Goal: Information Seeking & Learning: Learn about a topic

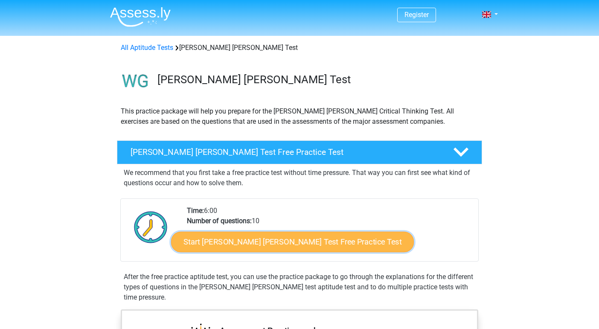
click at [240, 239] on link "Start Watson Glaser Test Free Practice Test" at bounding box center [292, 242] width 243 height 20
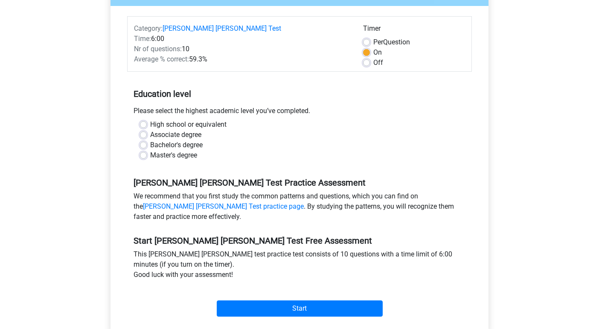
scroll to position [107, 0]
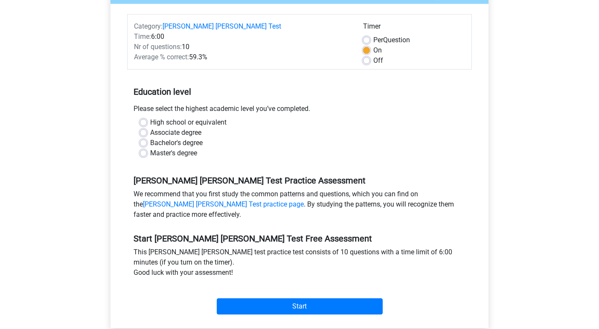
click at [192, 138] on label "Bachelor's degree" at bounding box center [176, 143] width 53 height 10
click at [147, 138] on input "Bachelor's degree" at bounding box center [143, 142] width 7 height 9
radio input "true"
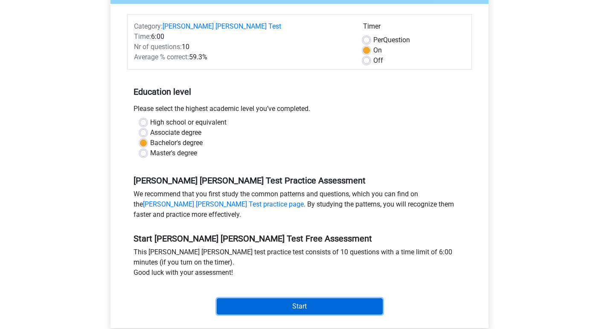
click at [272, 298] on input "Start" at bounding box center [300, 306] width 166 height 16
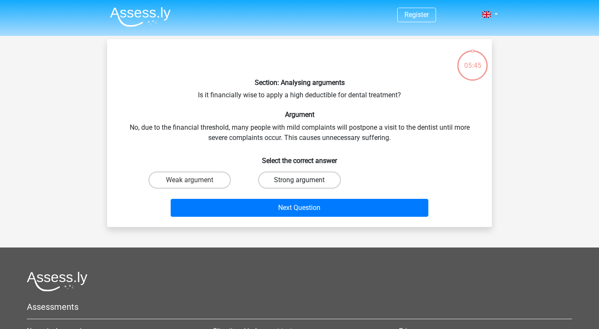
click at [277, 183] on label "Strong argument" at bounding box center [299, 180] width 82 height 17
click at [300, 183] on input "Strong argument" at bounding box center [303, 183] width 6 height 6
radio input "true"
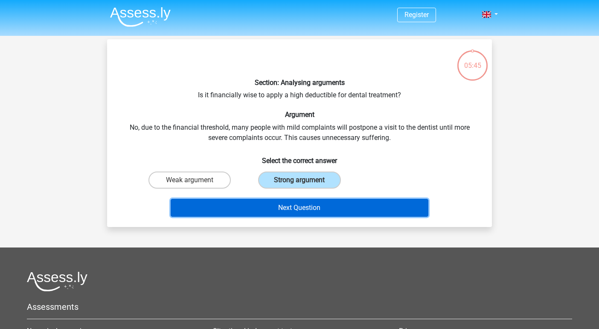
click at [284, 204] on button "Next Question" at bounding box center [300, 208] width 258 height 18
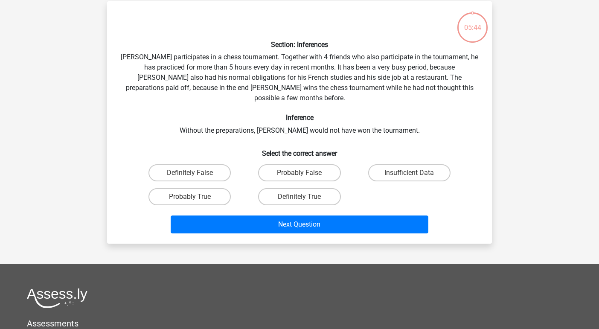
scroll to position [39, 0]
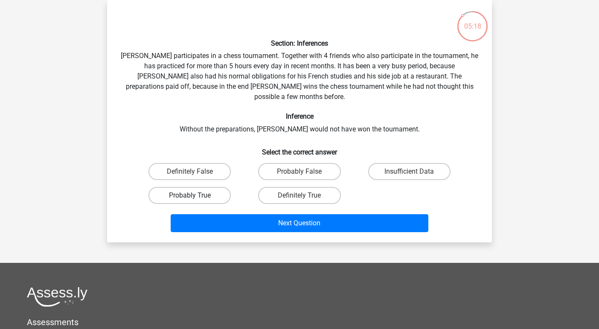
click at [210, 187] on label "Probably True" at bounding box center [190, 195] width 82 height 17
click at [196, 196] on input "Probably True" at bounding box center [193, 199] width 6 height 6
radio input "true"
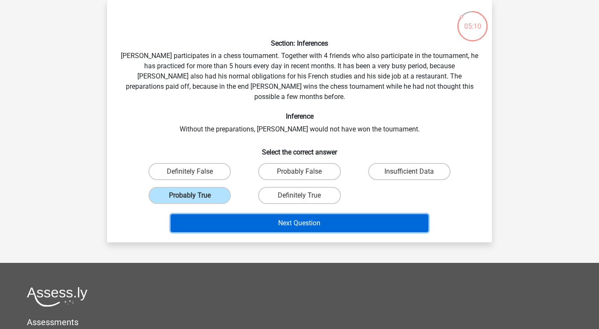
click at [228, 214] on button "Next Question" at bounding box center [300, 223] width 258 height 18
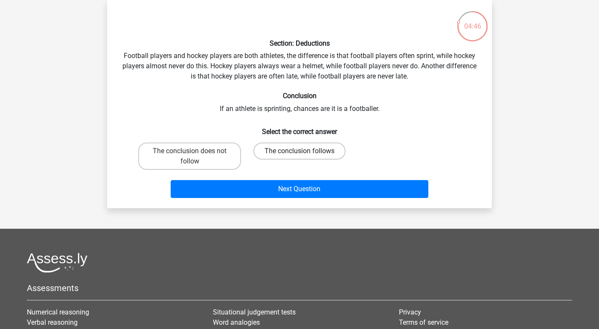
click at [283, 153] on label "The conclusion follows" at bounding box center [300, 151] width 92 height 17
click at [300, 153] on input "The conclusion follows" at bounding box center [303, 154] width 6 height 6
radio input "true"
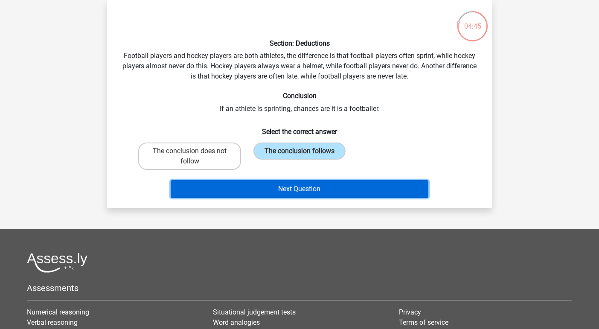
click at [294, 187] on button "Next Question" at bounding box center [300, 189] width 258 height 18
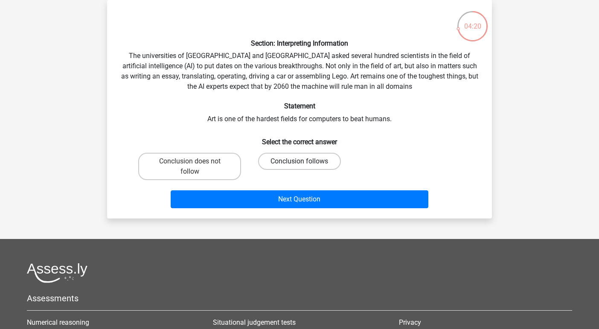
click at [270, 158] on label "Conclusion follows" at bounding box center [299, 161] width 82 height 17
click at [300, 161] on input "Conclusion follows" at bounding box center [303, 164] width 6 height 6
radio input "true"
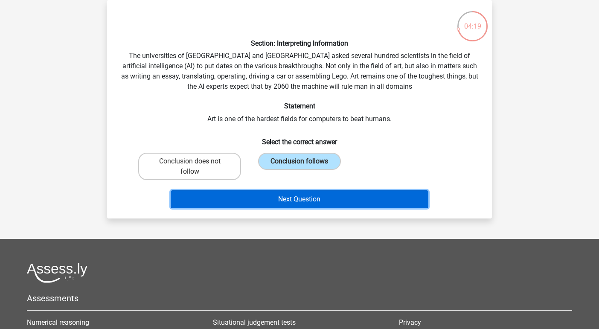
click at [287, 197] on button "Next Question" at bounding box center [300, 199] width 258 height 18
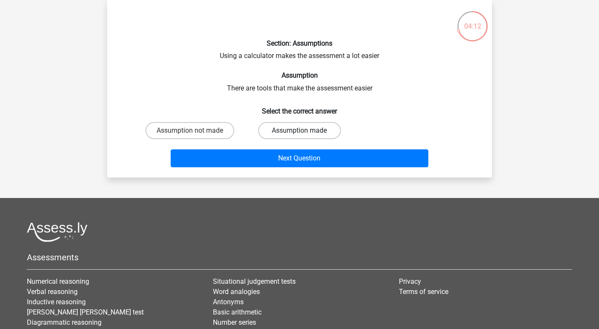
click at [282, 128] on label "Assumption made" at bounding box center [299, 130] width 82 height 17
click at [300, 131] on input "Assumption made" at bounding box center [303, 134] width 6 height 6
radio input "true"
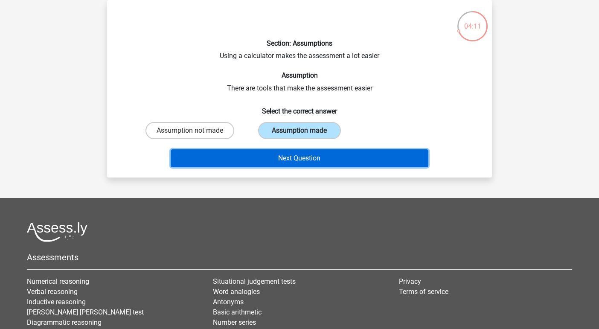
click at [292, 153] on button "Next Question" at bounding box center [300, 158] width 258 height 18
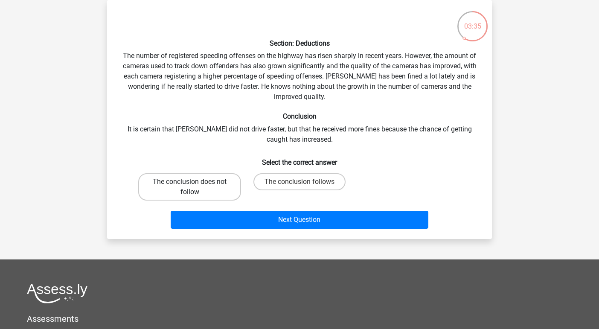
click at [229, 188] on label "The conclusion does not follow" at bounding box center [189, 186] width 103 height 27
click at [196, 187] on input "The conclusion does not follow" at bounding box center [193, 185] width 6 height 6
radio input "true"
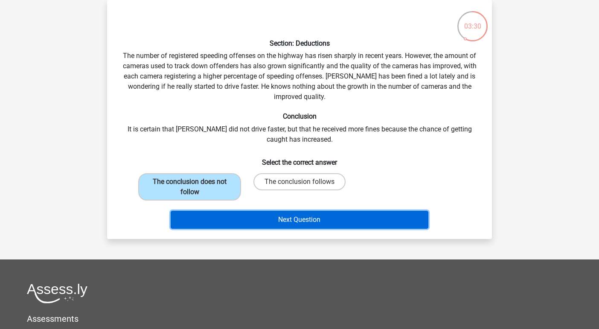
click at [253, 221] on button "Next Question" at bounding box center [300, 220] width 258 height 18
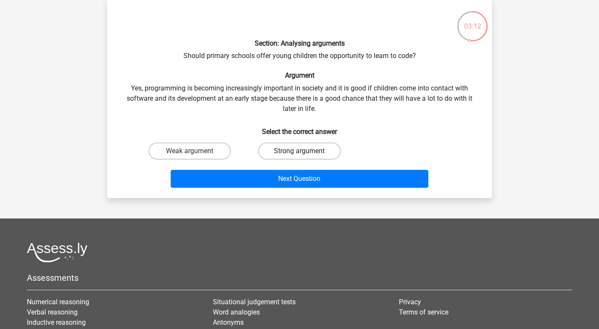
click at [272, 151] on label "Strong argument" at bounding box center [299, 151] width 82 height 17
click at [300, 151] on input "Strong argument" at bounding box center [303, 154] width 6 height 6
radio input "true"
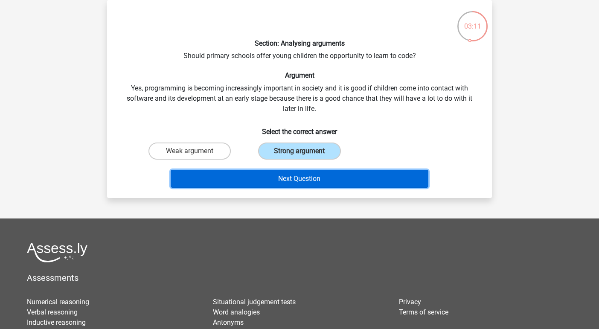
click at [277, 182] on button "Next Question" at bounding box center [300, 179] width 258 height 18
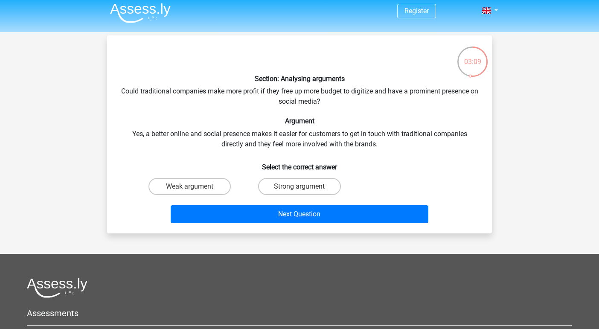
scroll to position [0, 0]
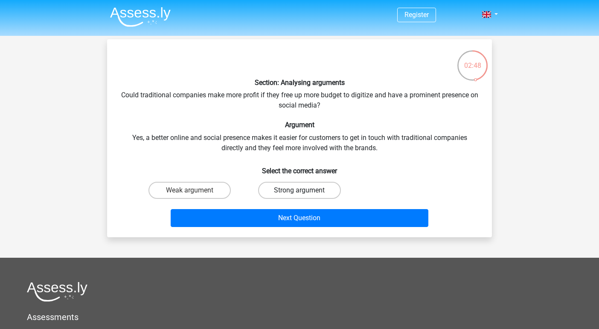
click at [282, 193] on label "Strong argument" at bounding box center [299, 190] width 82 height 17
click at [300, 193] on input "Strong argument" at bounding box center [303, 193] width 6 height 6
radio input "true"
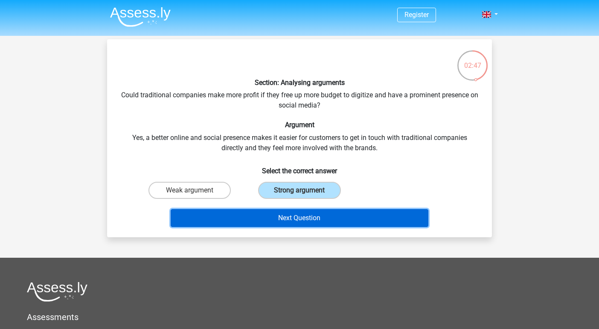
click at [286, 222] on button "Next Question" at bounding box center [300, 218] width 258 height 18
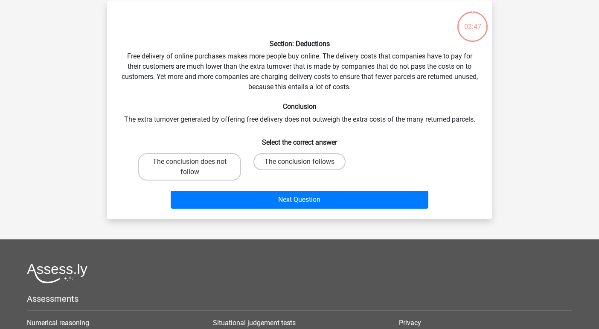
scroll to position [39, 0]
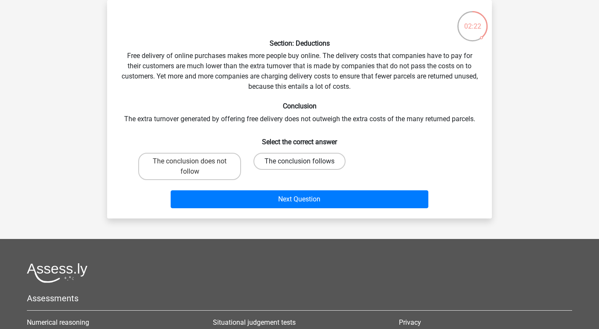
click at [283, 159] on label "The conclusion follows" at bounding box center [300, 161] width 92 height 17
click at [300, 161] on input "The conclusion follows" at bounding box center [303, 164] width 6 height 6
radio input "true"
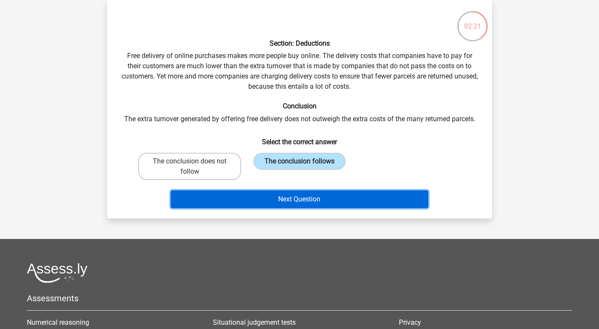
click at [292, 195] on button "Next Question" at bounding box center [300, 199] width 258 height 18
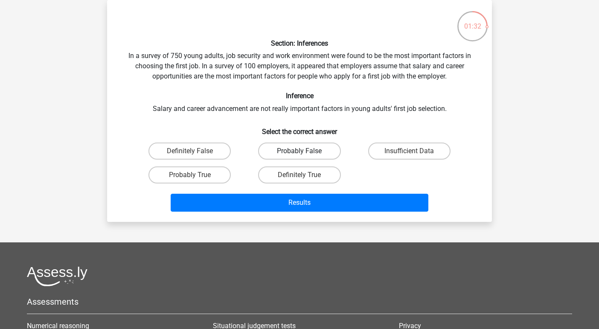
click at [272, 152] on label "Probably False" at bounding box center [299, 151] width 82 height 17
click at [300, 152] on input "Probably False" at bounding box center [303, 154] width 6 height 6
radio input "true"
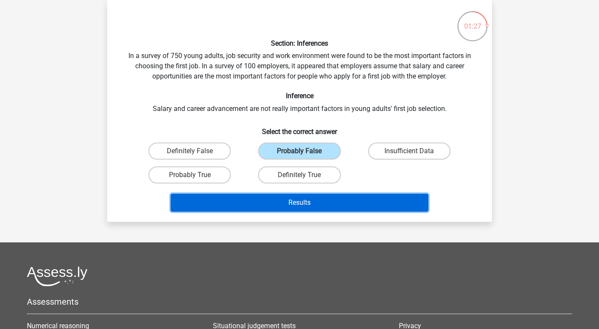
click at [298, 201] on button "Results" at bounding box center [300, 203] width 258 height 18
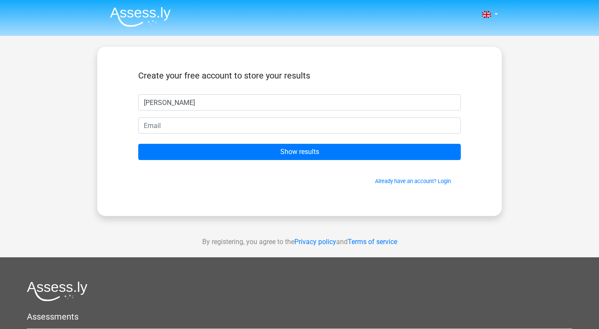
type input "sophia"
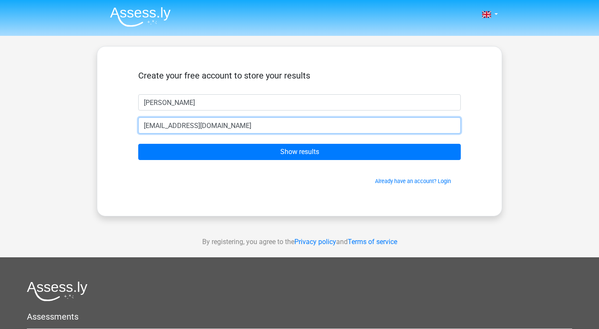
type input "makaremsl.uc@gmail.com"
click at [138, 144] on input "Show results" at bounding box center [299, 152] width 323 height 16
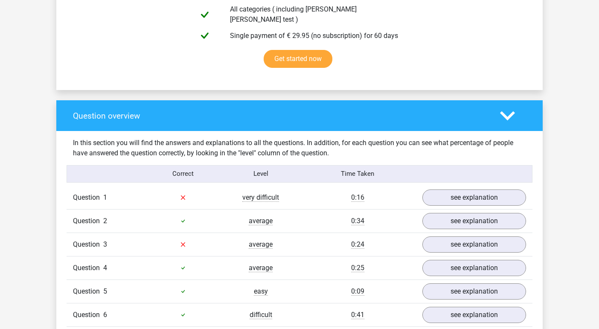
scroll to position [531, 0]
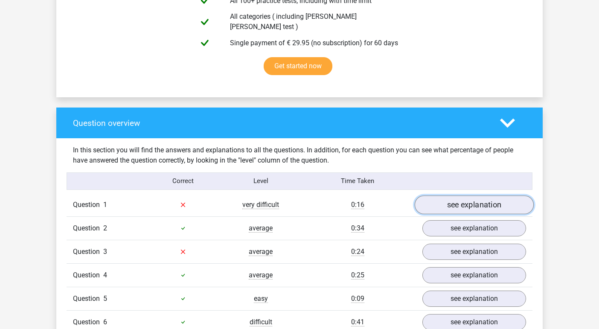
click at [449, 196] on link "see explanation" at bounding box center [474, 205] width 119 height 19
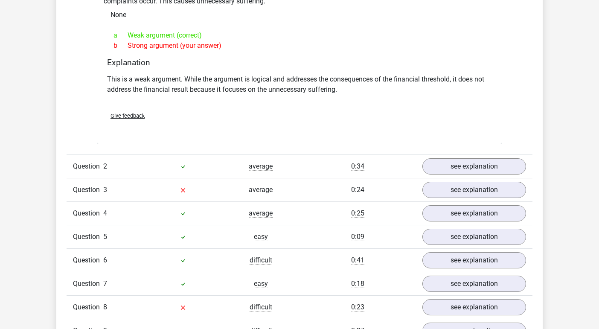
scroll to position [845, 0]
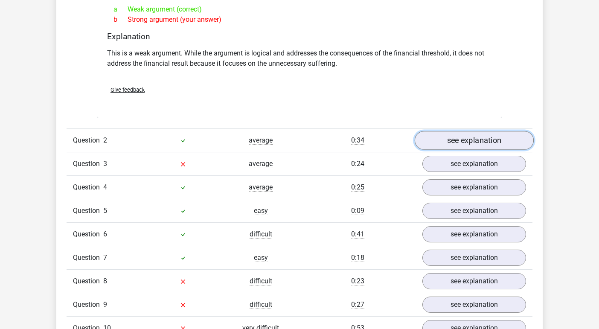
click at [460, 131] on link "see explanation" at bounding box center [474, 140] width 119 height 19
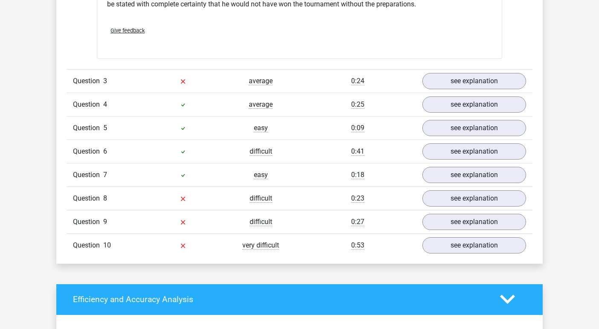
scroll to position [1209, 0]
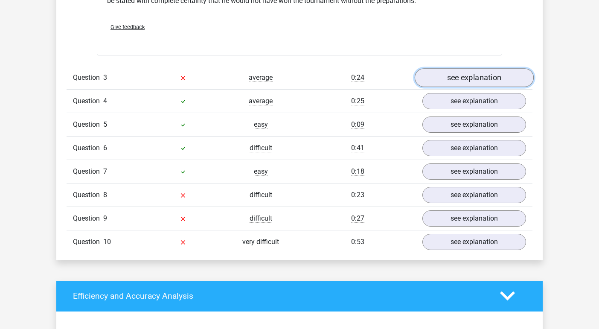
click at [459, 72] on link "see explanation" at bounding box center [474, 77] width 119 height 19
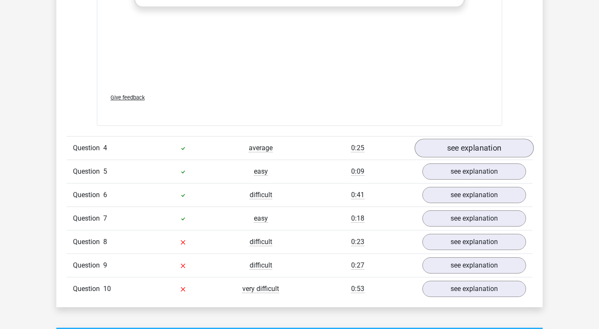
scroll to position [1621, 0]
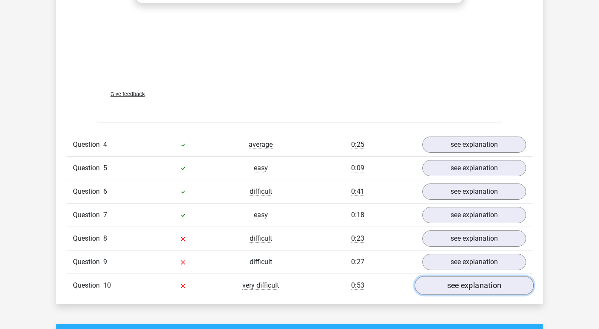
click at [466, 289] on link "see explanation" at bounding box center [474, 286] width 119 height 19
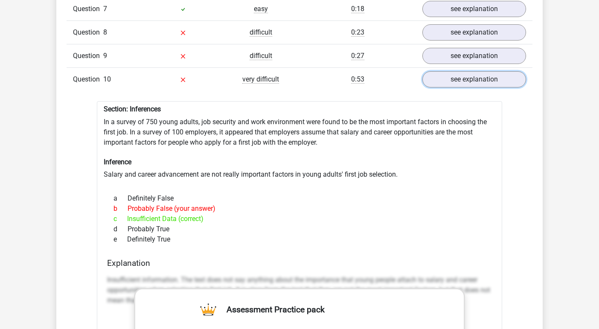
scroll to position [1828, 0]
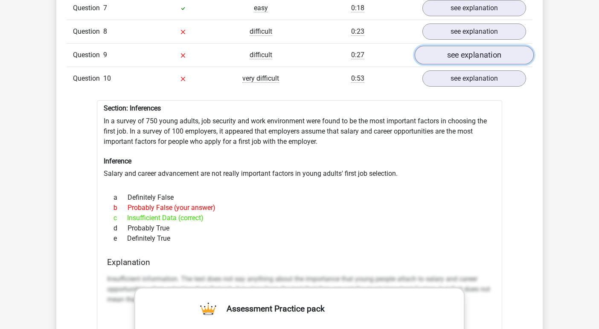
click at [447, 47] on link "see explanation" at bounding box center [474, 55] width 119 height 19
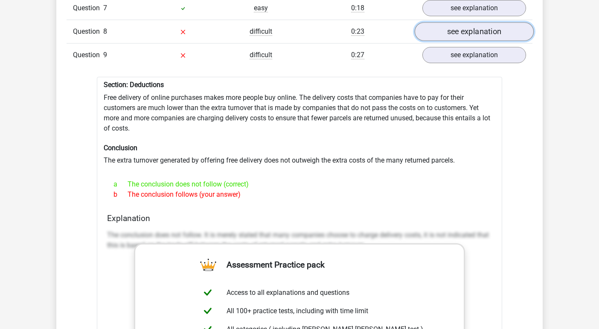
click at [435, 27] on link "see explanation" at bounding box center [474, 32] width 119 height 19
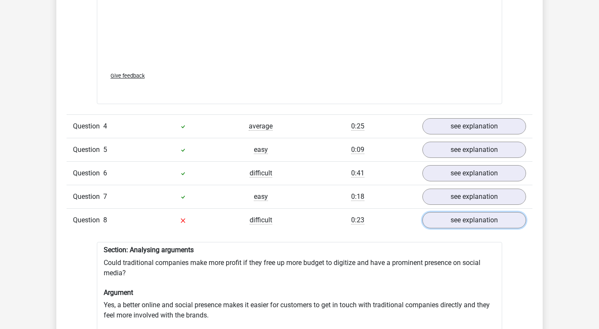
scroll to position [1640, 0]
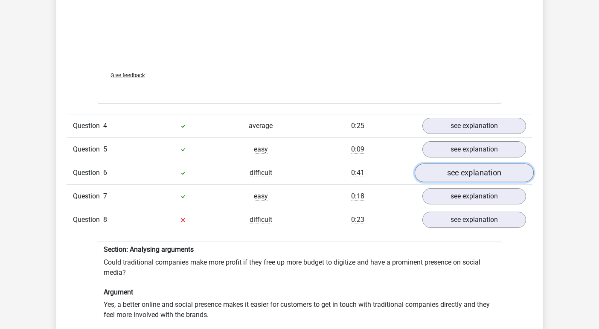
click at [459, 167] on link "see explanation" at bounding box center [474, 173] width 119 height 19
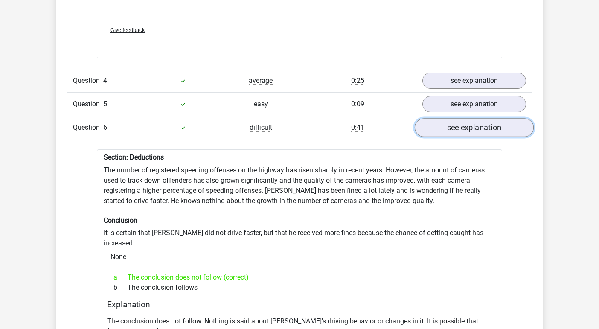
scroll to position [1667, 0]
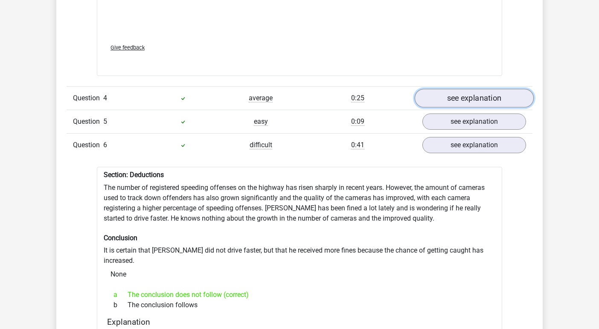
click at [447, 93] on link "see explanation" at bounding box center [474, 98] width 119 height 19
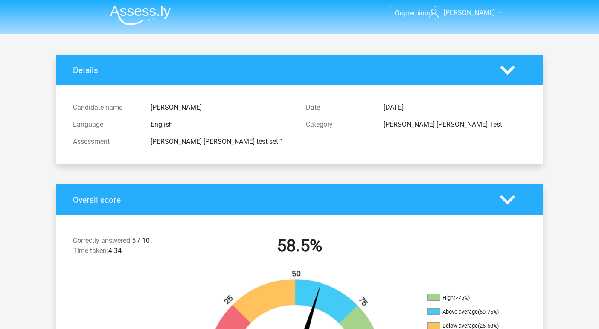
scroll to position [0, 0]
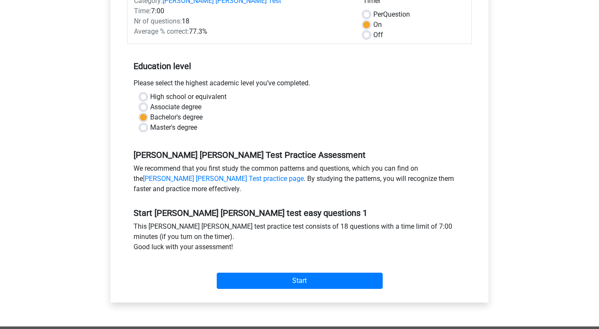
scroll to position [123, 0]
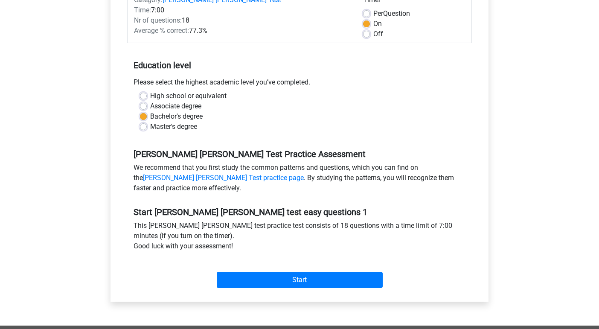
click at [366, 124] on div "Master's degree" at bounding box center [299, 127] width 319 height 10
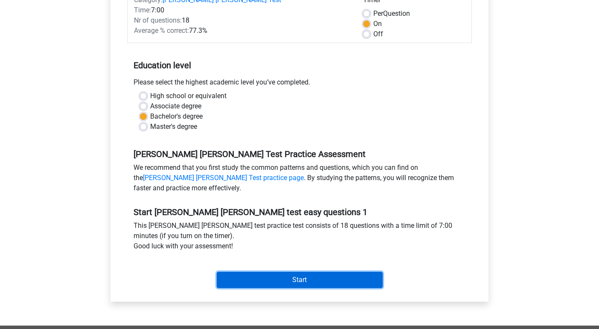
click at [366, 282] on input "Start" at bounding box center [300, 280] width 166 height 16
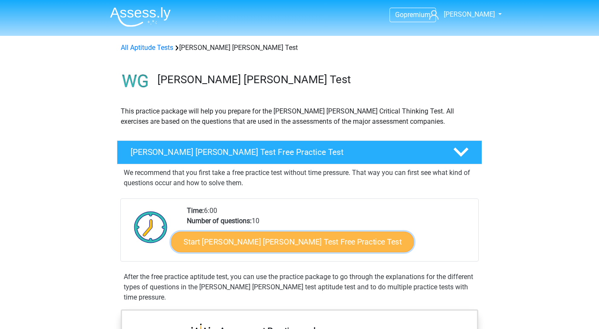
click at [311, 242] on link "Start [PERSON_NAME] [PERSON_NAME] Test Free Practice Test" at bounding box center [292, 242] width 243 height 20
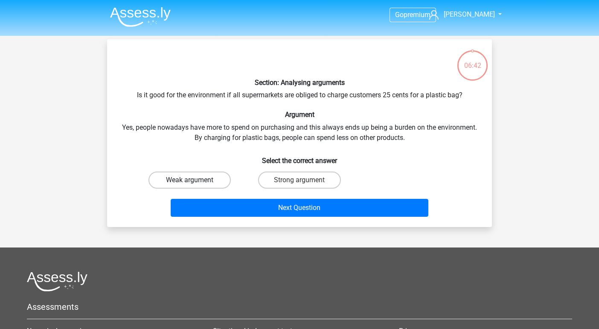
click at [205, 176] on label "Weak argument" at bounding box center [190, 180] width 82 height 17
click at [196, 180] on input "Weak argument" at bounding box center [193, 183] width 6 height 6
radio input "true"
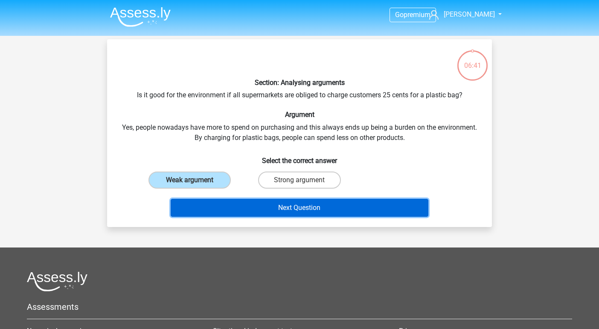
click at [233, 212] on button "Next Question" at bounding box center [300, 208] width 258 height 18
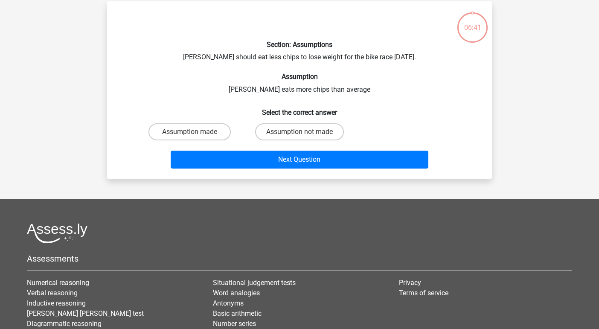
scroll to position [39, 0]
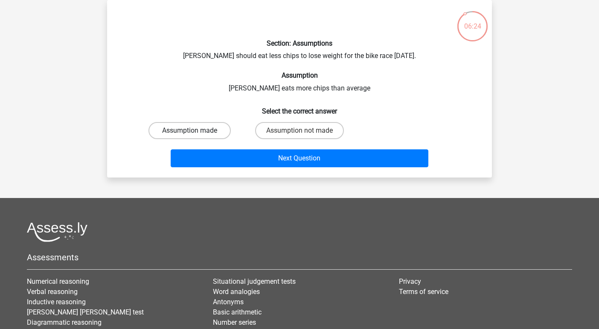
click at [211, 128] on label "Assumption made" at bounding box center [190, 130] width 82 height 17
click at [196, 131] on input "Assumption made" at bounding box center [193, 134] width 6 height 6
radio input "true"
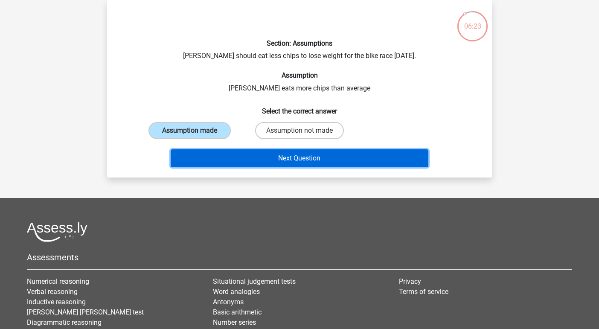
click at [230, 161] on button "Next Question" at bounding box center [300, 158] width 258 height 18
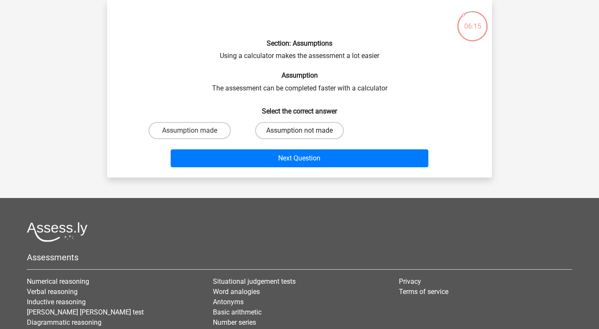
click at [275, 129] on label "Assumption not made" at bounding box center [299, 130] width 89 height 17
click at [300, 131] on input "Assumption not made" at bounding box center [303, 134] width 6 height 6
radio input "true"
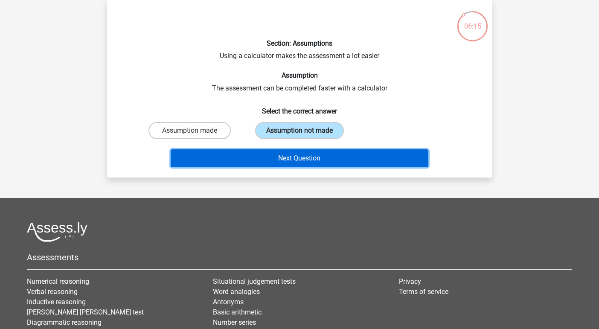
click at [285, 150] on button "Next Question" at bounding box center [300, 158] width 258 height 18
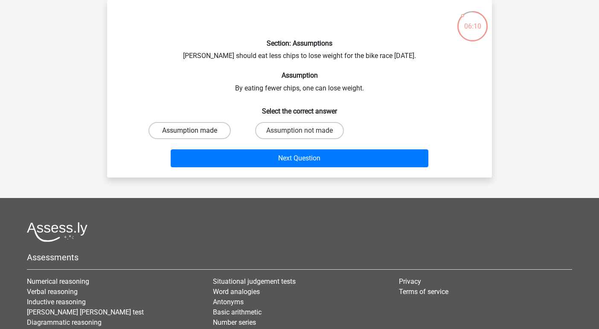
click at [217, 129] on label "Assumption made" at bounding box center [190, 130] width 82 height 17
click at [196, 131] on input "Assumption made" at bounding box center [193, 134] width 6 height 6
radio input "true"
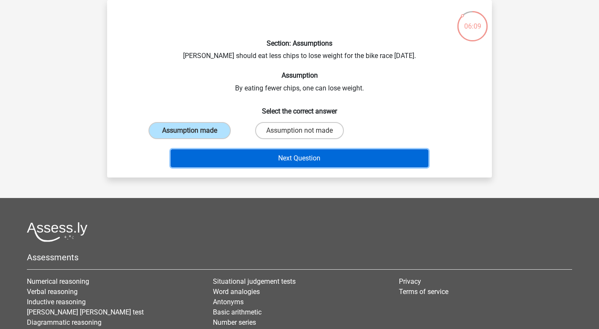
click at [237, 161] on button "Next Question" at bounding box center [300, 158] width 258 height 18
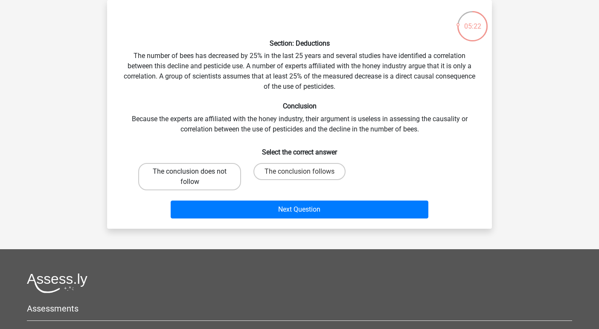
click at [224, 175] on label "The conclusion does not follow" at bounding box center [189, 176] width 103 height 27
click at [196, 175] on input "The conclusion does not follow" at bounding box center [193, 175] width 6 height 6
radio input "true"
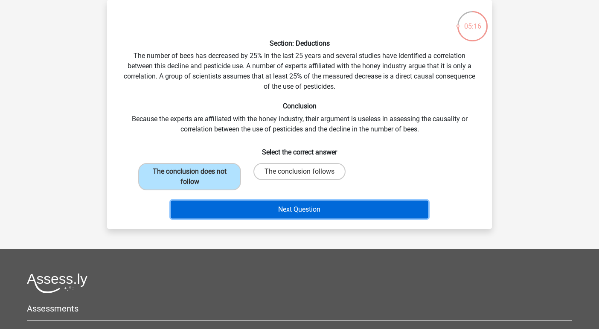
click at [376, 212] on button "Next Question" at bounding box center [300, 210] width 258 height 18
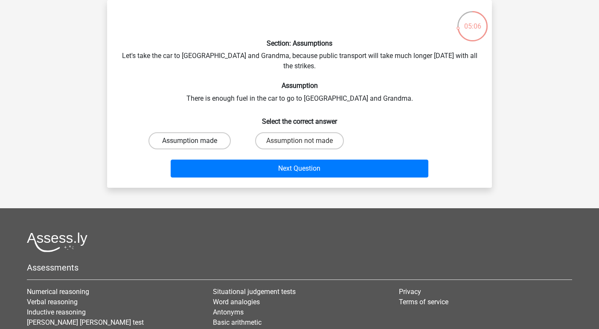
click at [221, 132] on label "Assumption made" at bounding box center [190, 140] width 82 height 17
click at [196, 141] on input "Assumption made" at bounding box center [193, 144] width 6 height 6
radio input "true"
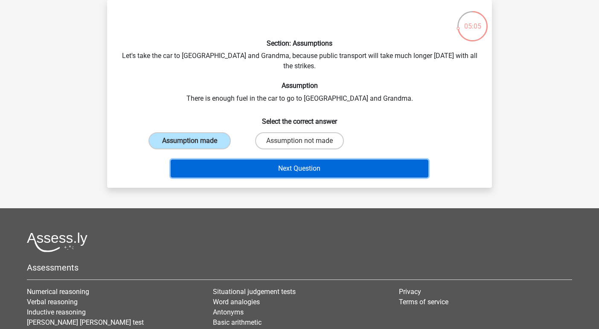
click at [245, 163] on button "Next Question" at bounding box center [300, 169] width 258 height 18
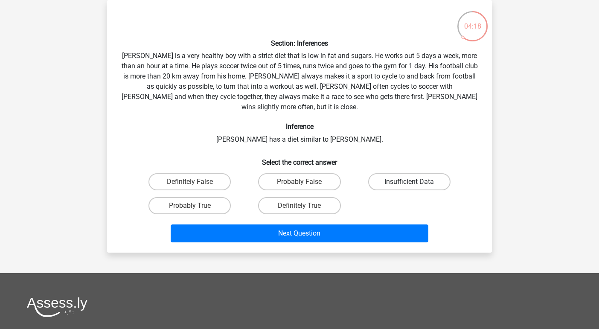
click at [387, 174] on label "Insufficient Data" at bounding box center [409, 181] width 82 height 17
click at [409, 182] on input "Insufficient Data" at bounding box center [412, 185] width 6 height 6
radio input "true"
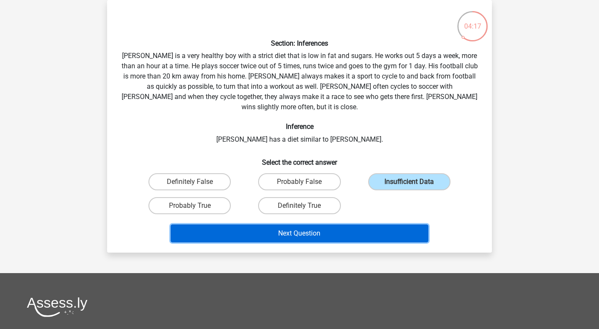
click at [395, 225] on button "Next Question" at bounding box center [300, 234] width 258 height 18
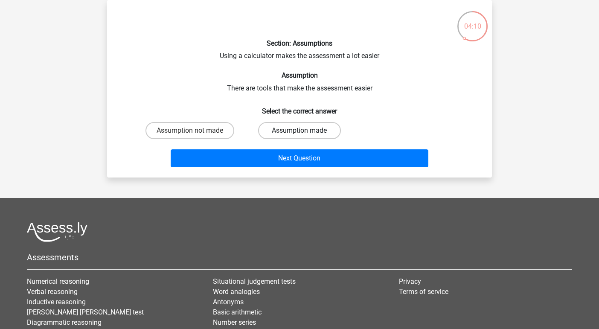
click at [280, 130] on label "Assumption made" at bounding box center [299, 130] width 82 height 17
click at [300, 131] on input "Assumption made" at bounding box center [303, 134] width 6 height 6
radio input "true"
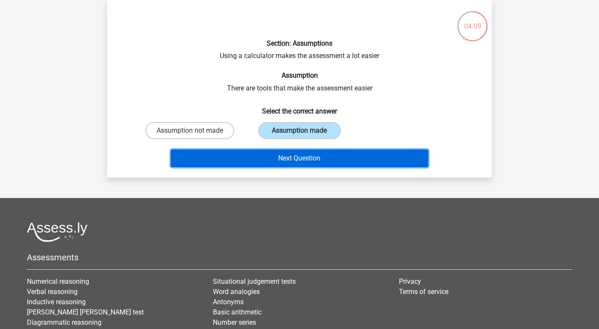
click at [285, 158] on button "Next Question" at bounding box center [300, 158] width 258 height 18
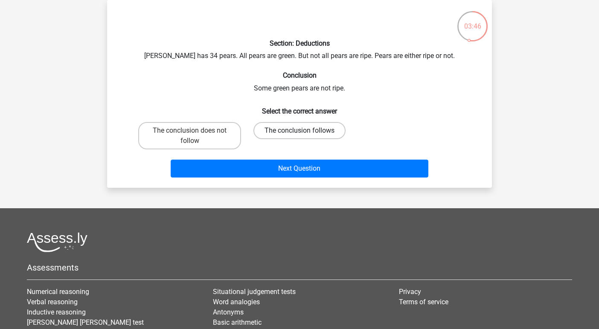
click at [284, 128] on label "The conclusion follows" at bounding box center [300, 130] width 92 height 17
click at [300, 131] on input "The conclusion follows" at bounding box center [303, 134] width 6 height 6
radio input "true"
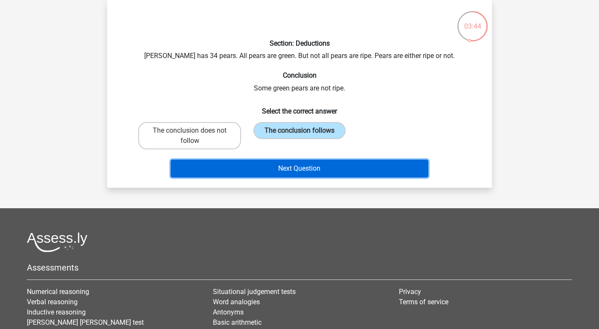
click at [307, 172] on button "Next Question" at bounding box center [300, 169] width 258 height 18
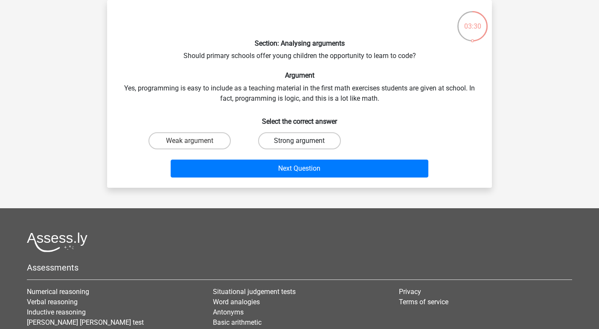
click at [299, 143] on label "Strong argument" at bounding box center [299, 140] width 82 height 17
click at [300, 143] on input "Strong argument" at bounding box center [303, 144] width 6 height 6
radio input "true"
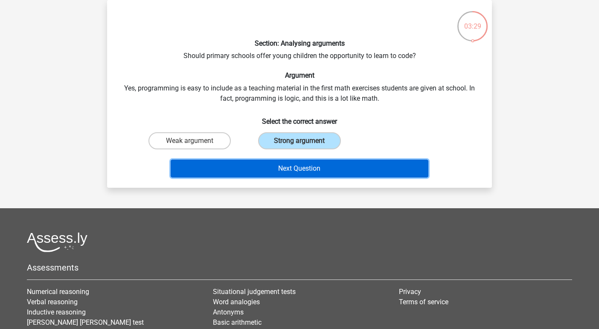
click at [317, 169] on button "Next Question" at bounding box center [300, 169] width 258 height 18
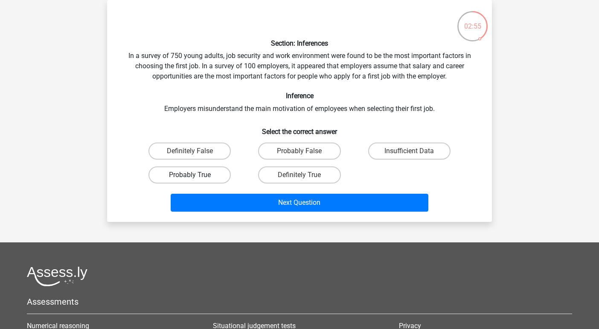
click at [218, 169] on label "Probably True" at bounding box center [190, 175] width 82 height 17
click at [196, 175] on input "Probably True" at bounding box center [193, 178] width 6 height 6
radio input "true"
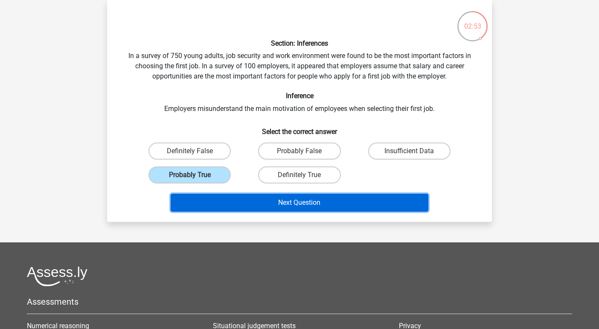
click at [234, 205] on button "Next Question" at bounding box center [300, 203] width 258 height 18
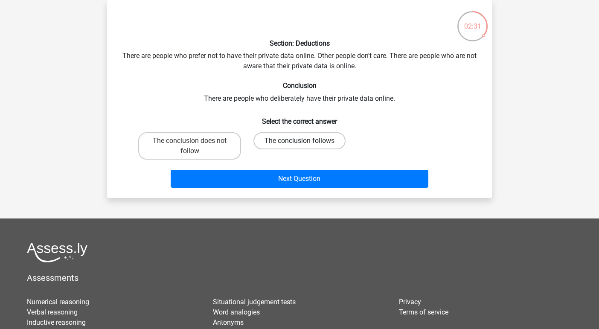
click at [307, 143] on label "The conclusion follows" at bounding box center [300, 140] width 92 height 17
click at [305, 143] on input "The conclusion follows" at bounding box center [303, 144] width 6 height 6
radio input "true"
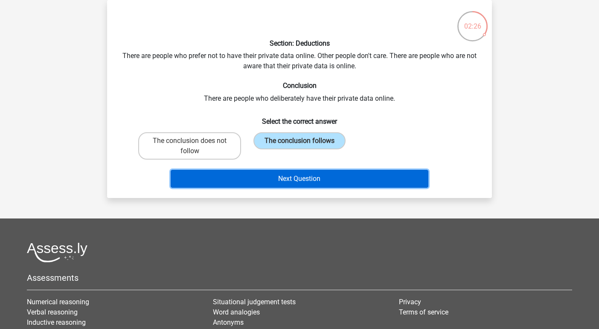
click at [240, 177] on button "Next Question" at bounding box center [300, 179] width 258 height 18
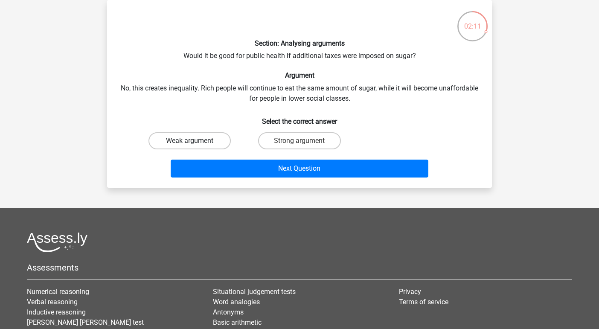
click at [205, 141] on label "Weak argument" at bounding box center [190, 140] width 82 height 17
click at [196, 141] on input "Weak argument" at bounding box center [193, 144] width 6 height 6
radio input "true"
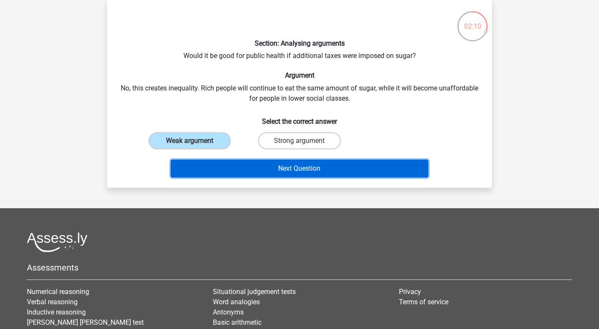
click at [227, 175] on button "Next Question" at bounding box center [300, 169] width 258 height 18
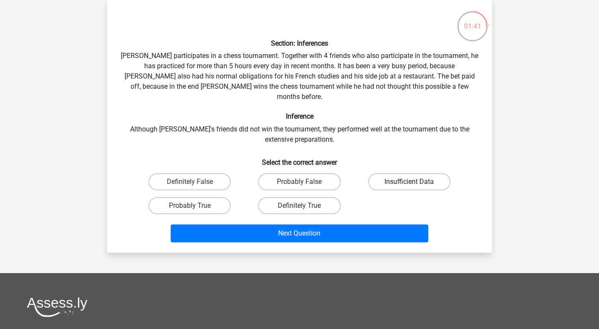
click at [383, 173] on label "Insufficient Data" at bounding box center [409, 181] width 82 height 17
click at [409, 182] on input "Insufficient Data" at bounding box center [412, 185] width 6 height 6
radio input "true"
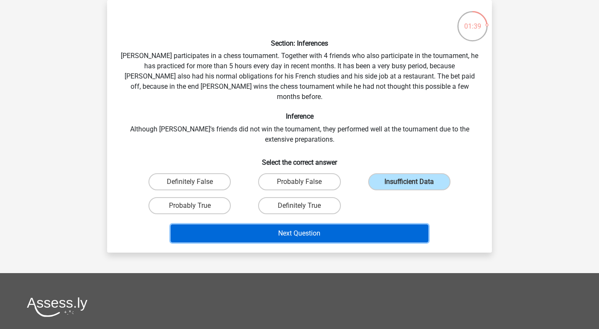
click at [388, 225] on button "Next Question" at bounding box center [300, 234] width 258 height 18
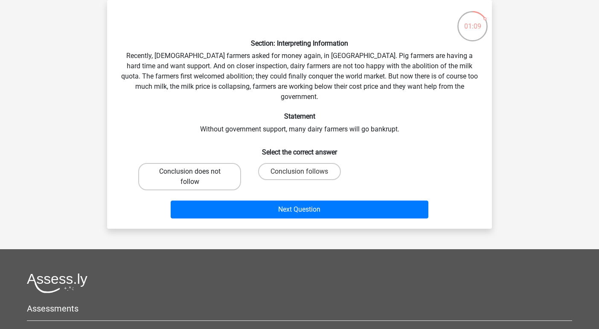
click at [198, 164] on label "Conclusion does not follow" at bounding box center [189, 176] width 103 height 27
click at [196, 172] on input "Conclusion does not follow" at bounding box center [193, 175] width 6 height 6
radio input "true"
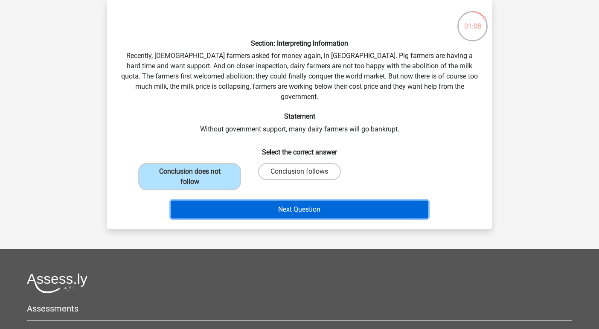
click at [237, 203] on button "Next Question" at bounding box center [300, 210] width 258 height 18
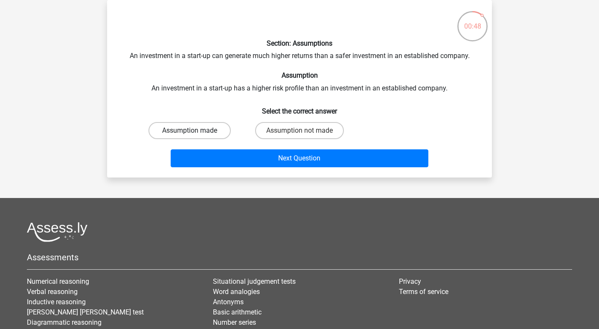
click at [217, 133] on label "Assumption made" at bounding box center [190, 130] width 82 height 17
click at [196, 133] on input "Assumption made" at bounding box center [193, 134] width 6 height 6
radio input "true"
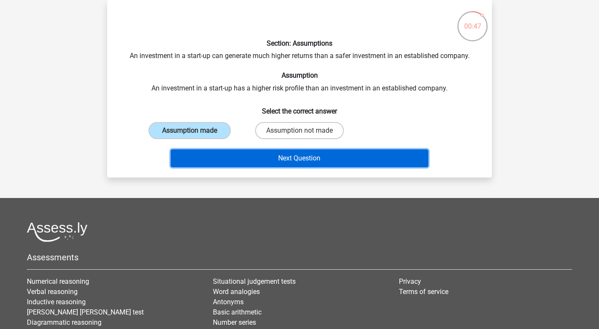
click at [245, 156] on button "Next Question" at bounding box center [300, 158] width 258 height 18
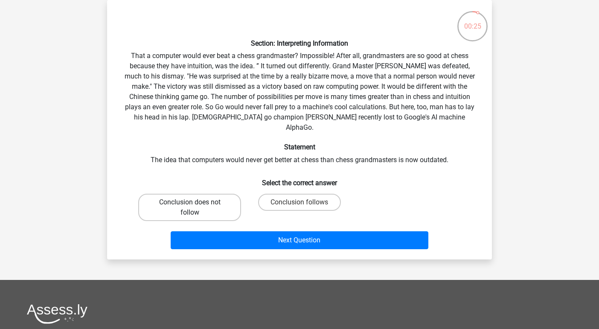
click at [225, 197] on label "Conclusion does not follow" at bounding box center [189, 207] width 103 height 27
click at [196, 202] on input "Conclusion does not follow" at bounding box center [193, 205] width 6 height 6
radio input "true"
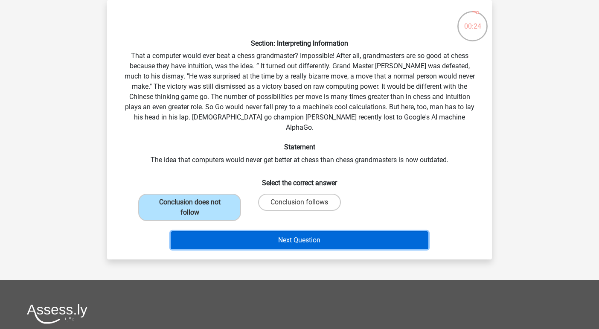
click at [248, 231] on button "Next Question" at bounding box center [300, 240] width 258 height 18
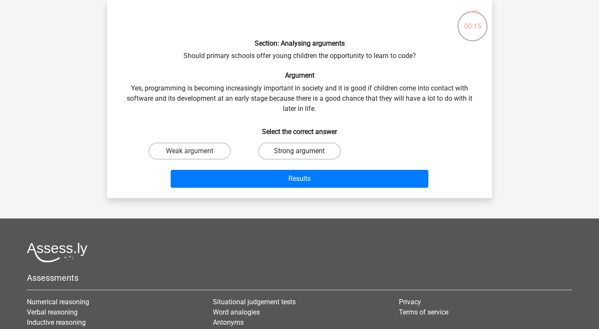
click at [295, 149] on label "Strong argument" at bounding box center [299, 151] width 82 height 17
click at [300, 151] on input "Strong argument" at bounding box center [303, 154] width 6 height 6
radio input "true"
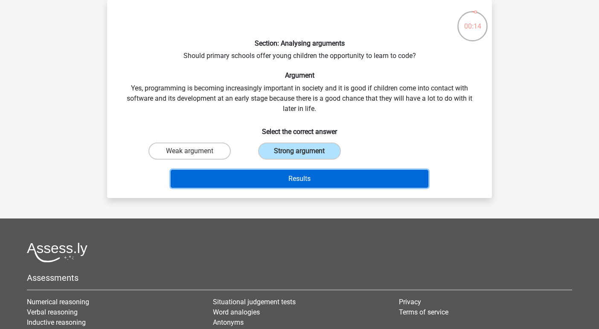
click at [293, 176] on button "Results" at bounding box center [300, 179] width 258 height 18
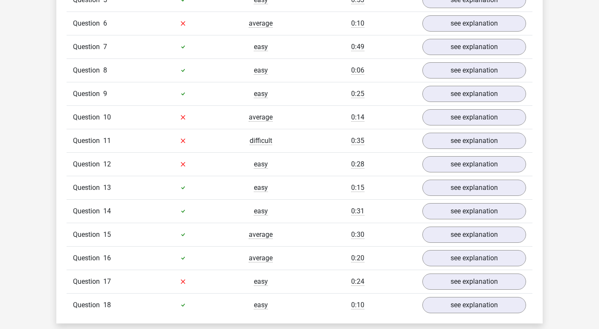
scroll to position [840, 0]
click at [487, 272] on link "see explanation" at bounding box center [474, 281] width 119 height 19
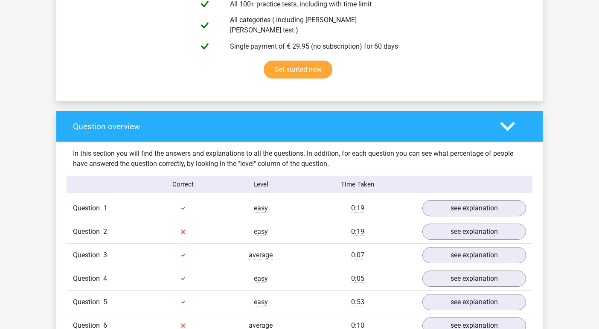
scroll to position [524, 0]
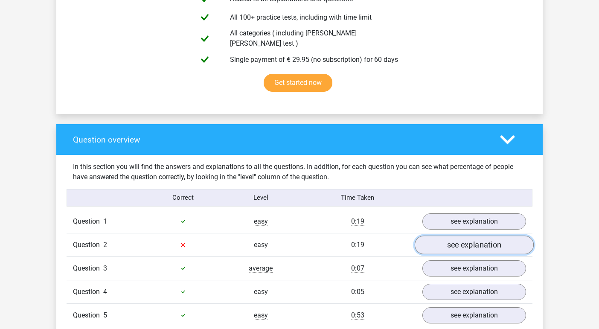
click at [449, 236] on link "see explanation" at bounding box center [474, 245] width 119 height 19
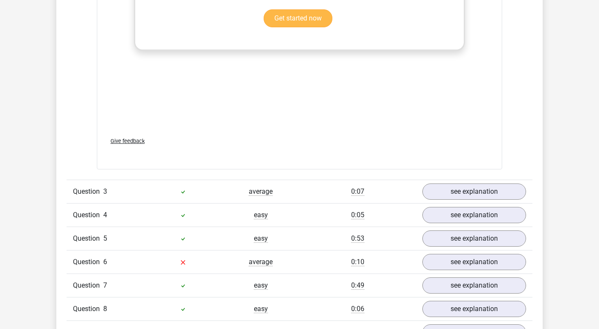
scroll to position [1036, 0]
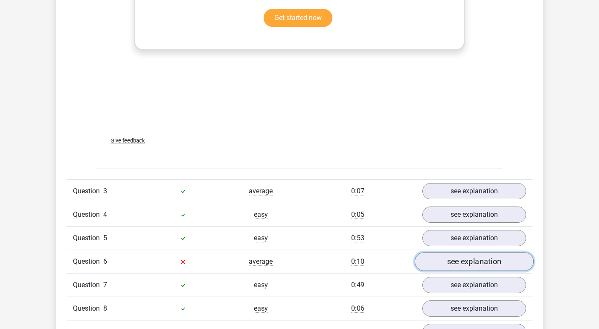
click at [455, 252] on link "see explanation" at bounding box center [474, 261] width 119 height 19
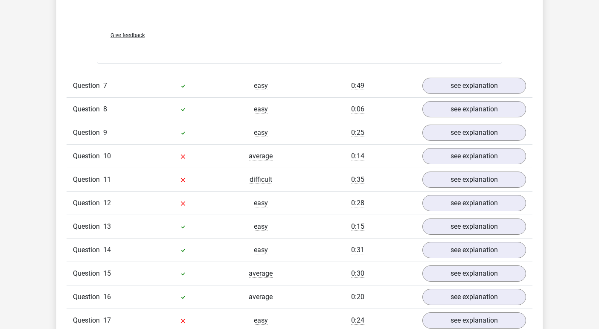
scroll to position [1681, 0]
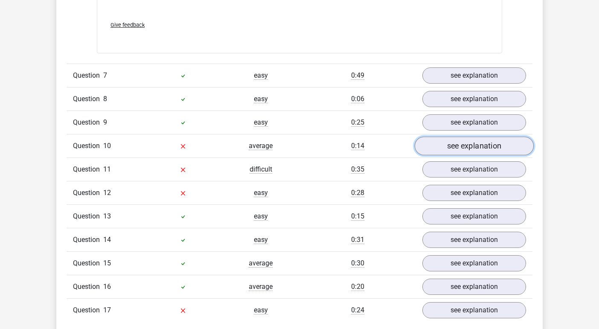
click at [461, 137] on link "see explanation" at bounding box center [474, 146] width 119 height 19
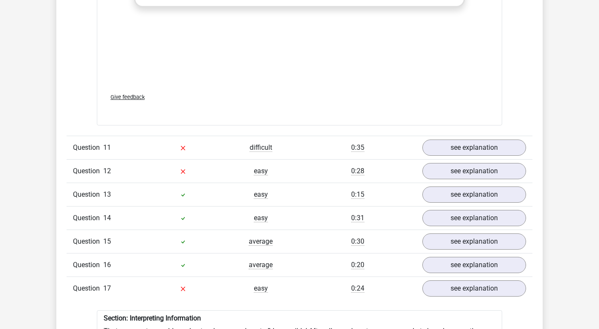
scroll to position [2165, 0]
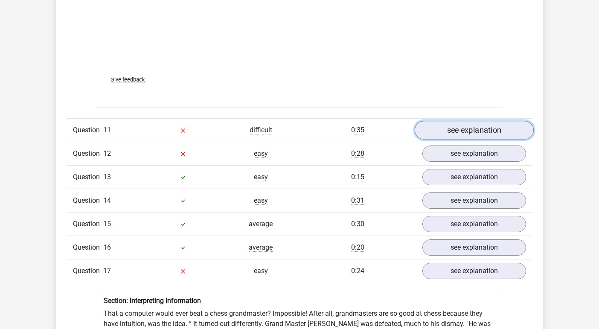
click at [496, 121] on link "see explanation" at bounding box center [474, 130] width 119 height 19
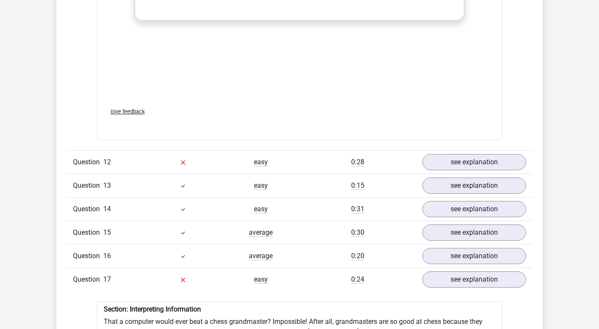
scroll to position [2646, 0]
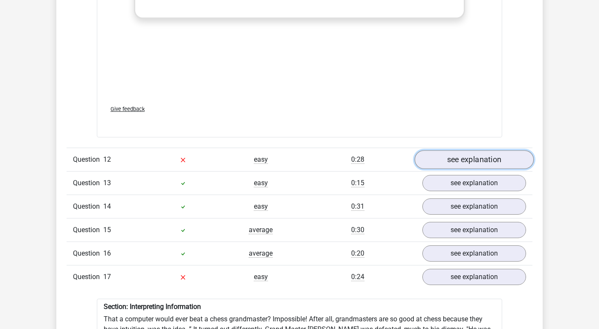
click at [472, 150] on link "see explanation" at bounding box center [474, 159] width 119 height 19
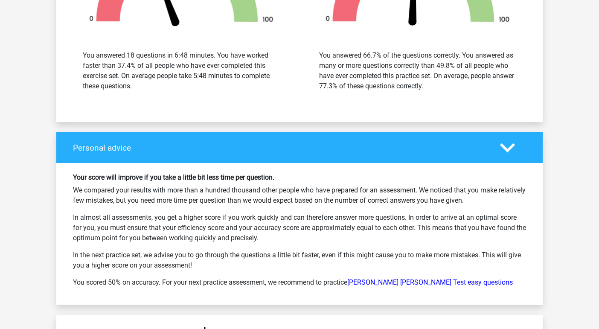
scroll to position [4081, 0]
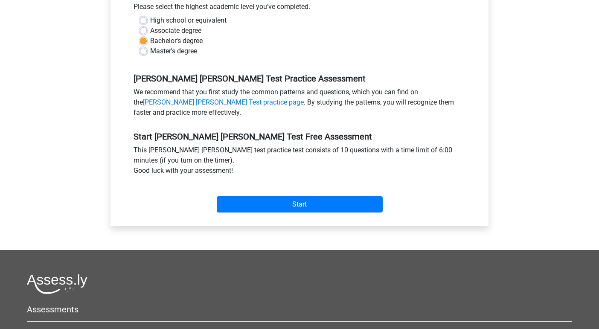
scroll to position [213, 0]
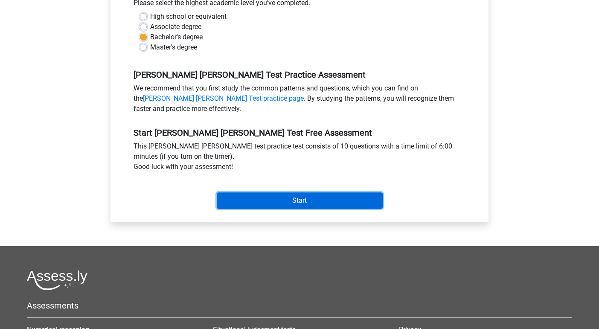
click at [277, 193] on input "Start" at bounding box center [300, 201] width 166 height 16
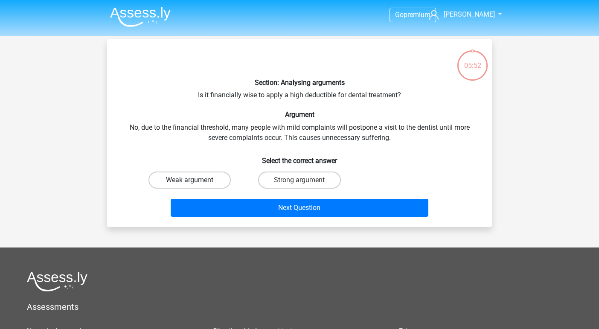
click at [211, 178] on label "Weak argument" at bounding box center [190, 180] width 82 height 17
click at [196, 180] on input "Weak argument" at bounding box center [193, 183] width 6 height 6
radio input "true"
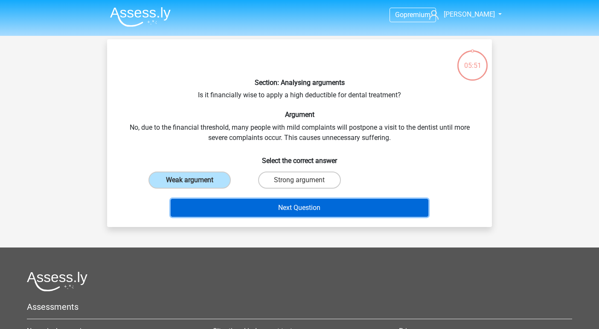
click at [226, 209] on button "Next Question" at bounding box center [300, 208] width 258 height 18
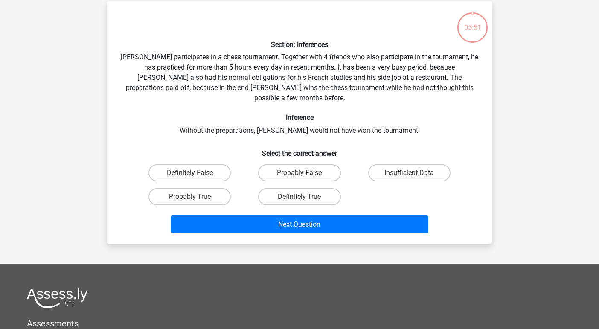
scroll to position [39, 0]
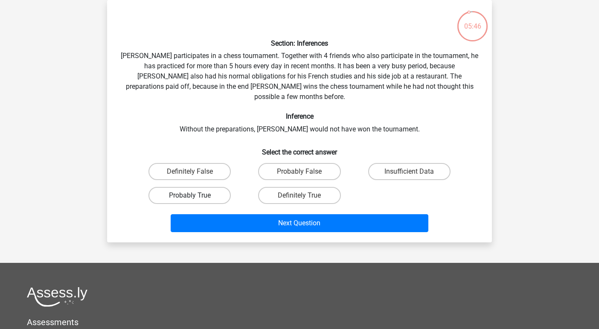
click at [220, 187] on label "Probably True" at bounding box center [190, 195] width 82 height 17
click at [196, 196] on input "Probably True" at bounding box center [193, 199] width 6 height 6
radio input "true"
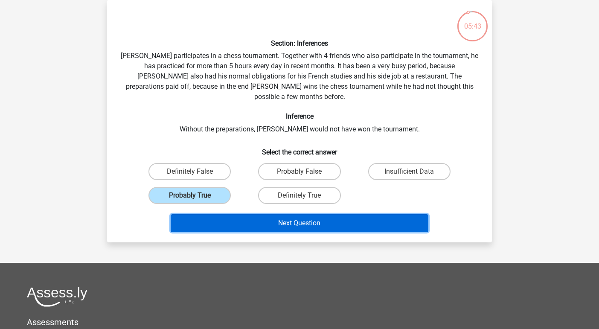
click at [243, 214] on button "Next Question" at bounding box center [300, 223] width 258 height 18
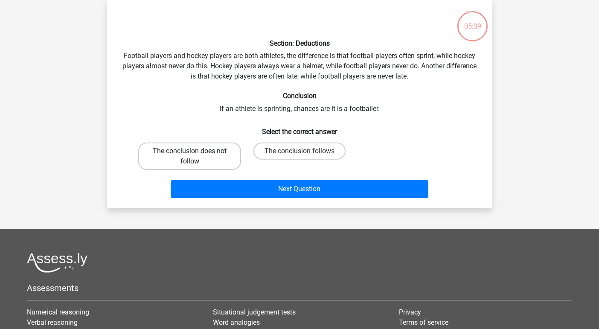
click at [227, 160] on label "The conclusion does not follow" at bounding box center [189, 156] width 103 height 27
click at [196, 157] on input "The conclusion does not follow" at bounding box center [193, 154] width 6 height 6
radio input "true"
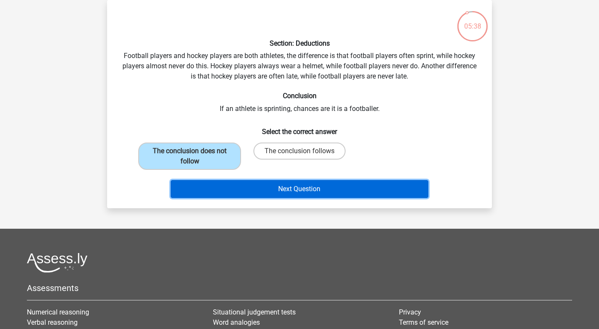
click at [267, 186] on button "Next Question" at bounding box center [300, 189] width 258 height 18
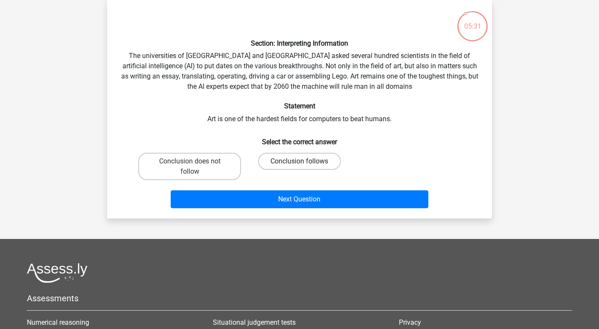
click at [282, 160] on label "Conclusion follows" at bounding box center [299, 161] width 82 height 17
click at [300, 161] on input "Conclusion follows" at bounding box center [303, 164] width 6 height 6
radio input "true"
click at [298, 190] on div "Next Question" at bounding box center [300, 198] width 358 height 28
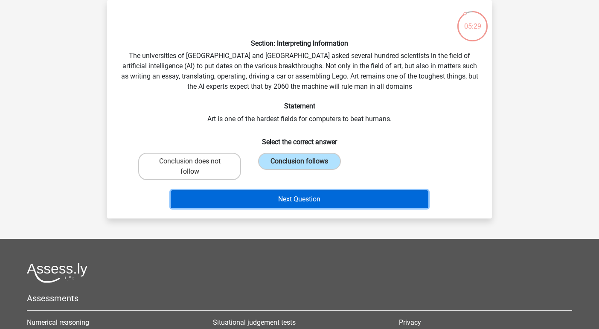
click at [303, 204] on button "Next Question" at bounding box center [300, 199] width 258 height 18
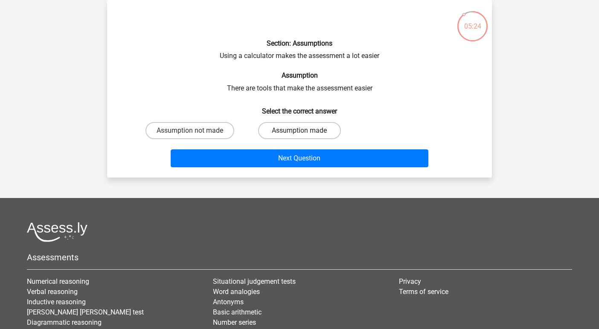
click at [315, 127] on label "Assumption made" at bounding box center [299, 130] width 82 height 17
click at [305, 131] on input "Assumption made" at bounding box center [303, 134] width 6 height 6
radio input "true"
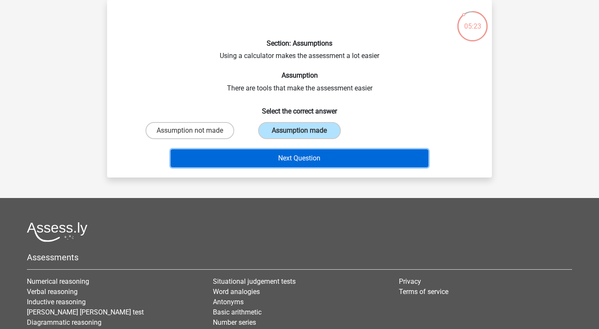
click at [336, 159] on button "Next Question" at bounding box center [300, 158] width 258 height 18
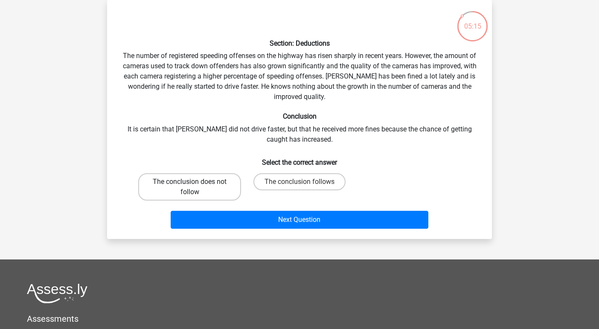
click at [214, 185] on label "The conclusion does not follow" at bounding box center [189, 186] width 103 height 27
click at [196, 185] on input "The conclusion does not follow" at bounding box center [193, 185] width 6 height 6
radio input "true"
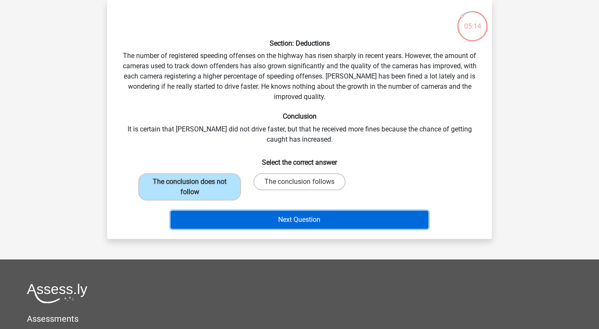
click at [249, 217] on button "Next Question" at bounding box center [300, 220] width 258 height 18
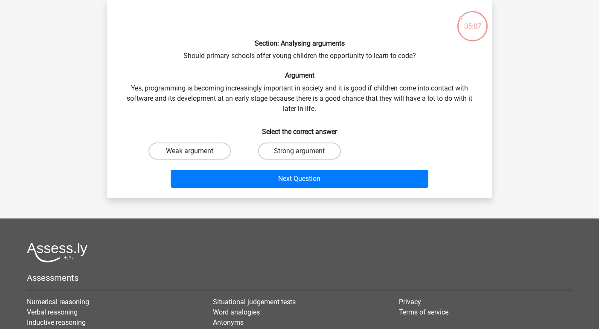
click at [199, 156] on label "Weak argument" at bounding box center [190, 151] width 82 height 17
click at [196, 156] on input "Weak argument" at bounding box center [193, 154] width 6 height 6
radio input "true"
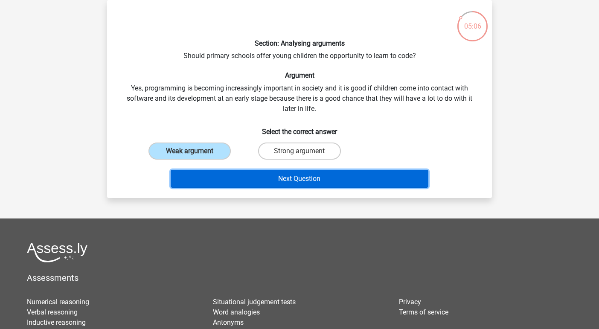
click at [221, 181] on button "Next Question" at bounding box center [300, 179] width 258 height 18
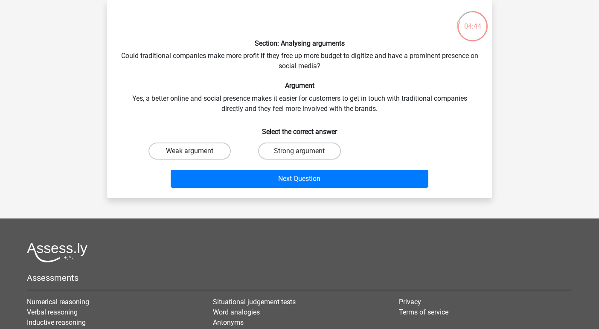
click at [217, 152] on label "Weak argument" at bounding box center [190, 151] width 82 height 17
click at [196, 152] on input "Weak argument" at bounding box center [193, 154] width 6 height 6
radio input "true"
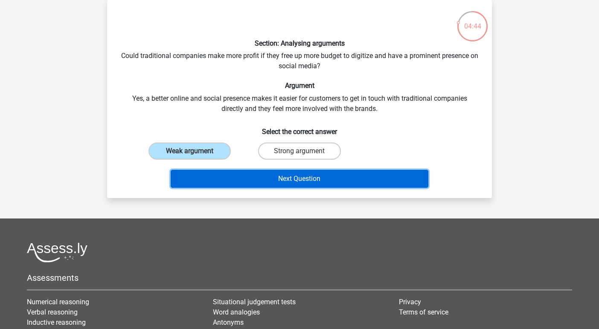
click at [228, 185] on button "Next Question" at bounding box center [300, 179] width 258 height 18
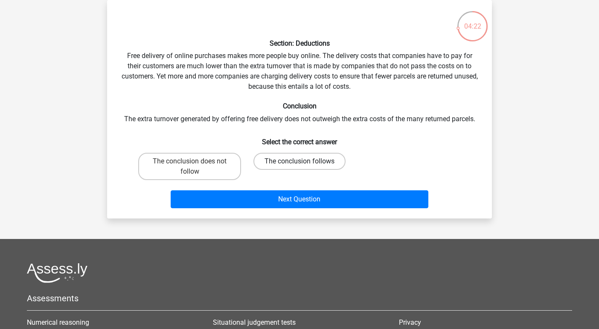
click at [270, 161] on label "The conclusion follows" at bounding box center [300, 161] width 92 height 17
click at [300, 161] on input "The conclusion follows" at bounding box center [303, 164] width 6 height 6
radio input "true"
click at [197, 166] on label "The conclusion does not follow" at bounding box center [189, 166] width 103 height 27
click at [196, 166] on input "The conclusion does not follow" at bounding box center [193, 164] width 6 height 6
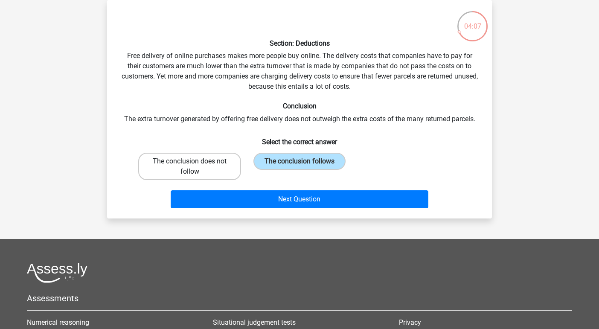
radio input "true"
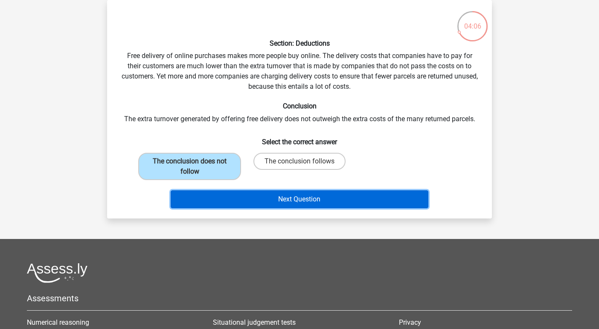
click at [227, 197] on button "Next Question" at bounding box center [300, 199] width 258 height 18
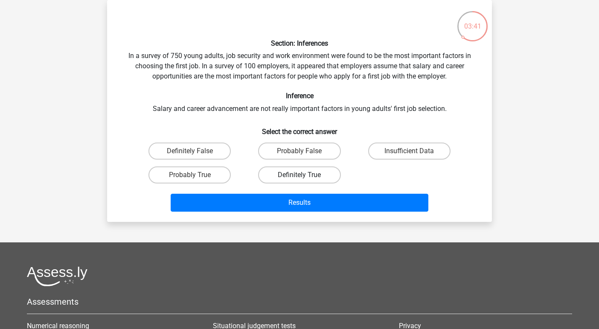
click at [280, 171] on label "Definitely True" at bounding box center [299, 175] width 82 height 17
click at [300, 175] on input "Definitely True" at bounding box center [303, 178] width 6 height 6
radio input "true"
click at [282, 191] on div "Results" at bounding box center [300, 201] width 358 height 28
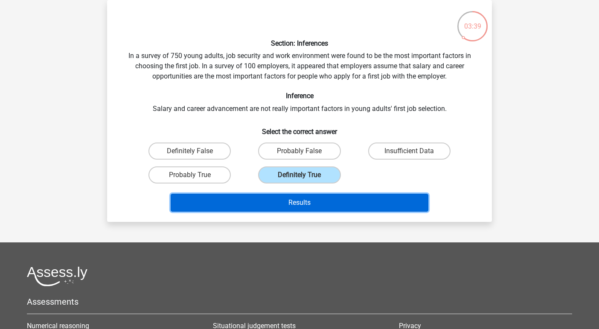
click at [286, 199] on button "Results" at bounding box center [300, 203] width 258 height 18
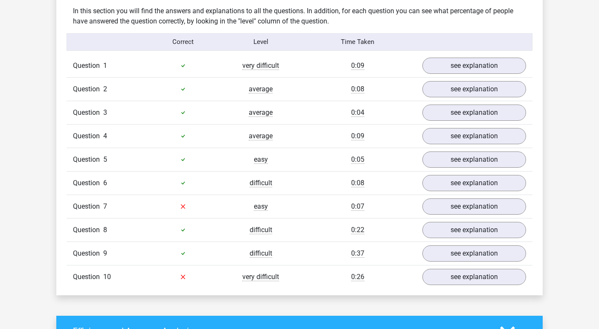
scroll to position [671, 0]
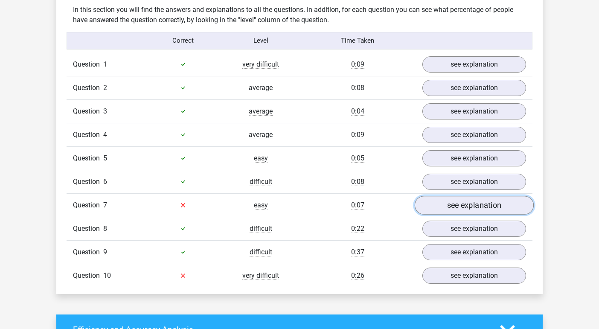
click at [471, 196] on link "see explanation" at bounding box center [474, 205] width 119 height 19
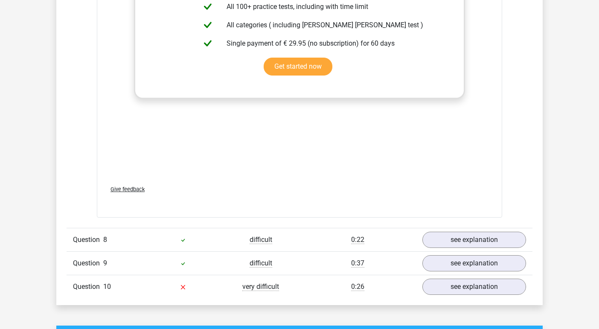
scroll to position [1105, 0]
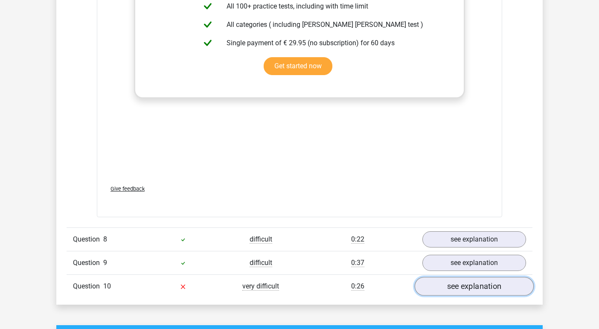
click at [484, 280] on link "see explanation" at bounding box center [474, 286] width 119 height 19
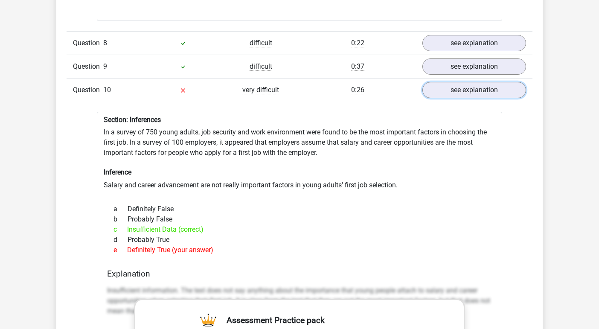
scroll to position [1345, 0]
